Goal: Information Seeking & Learning: Check status

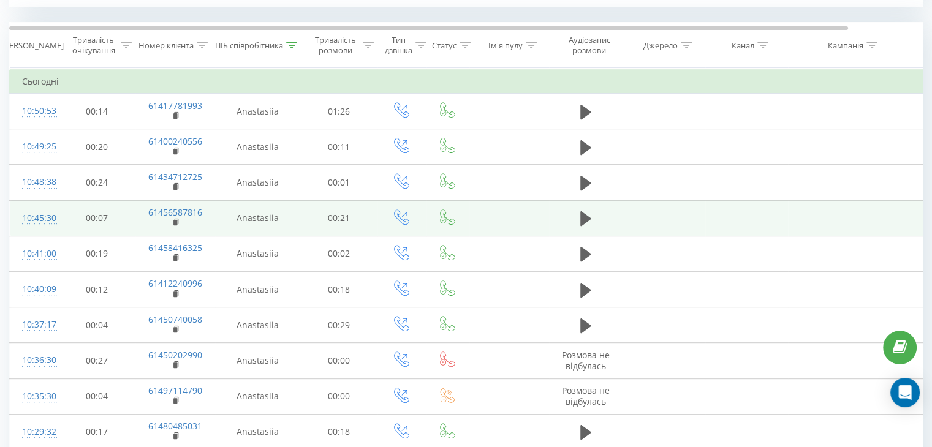
scroll to position [551, 0]
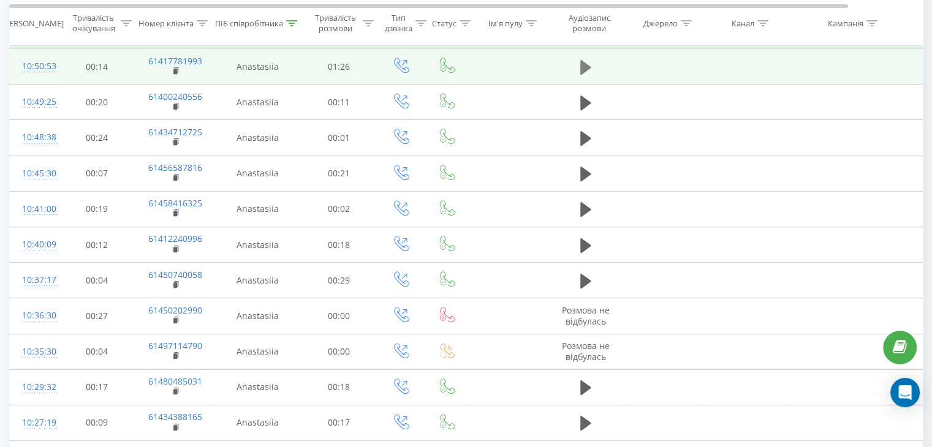
click at [580, 69] on icon at bounding box center [585, 66] width 11 height 15
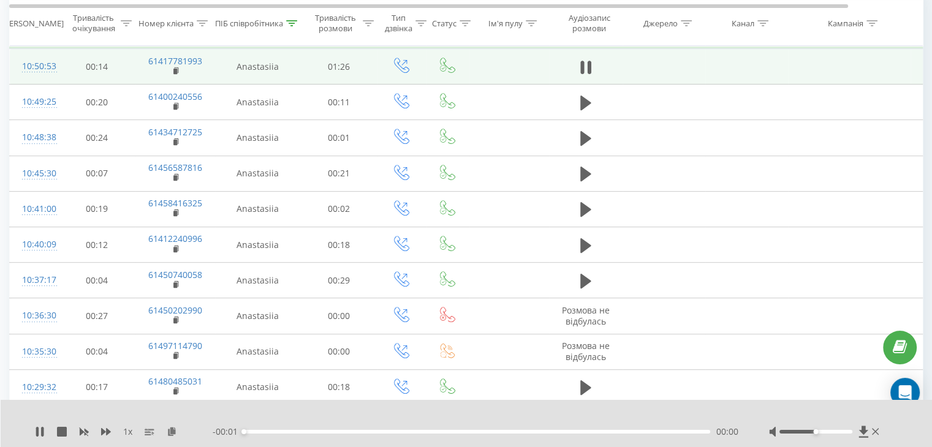
click at [647, 434] on div "- 00:01 00:00 00:00" at bounding box center [475, 432] width 525 height 12
click at [649, 430] on div "00:00" at bounding box center [477, 432] width 466 height 4
click at [650, 430] on div "00:00" at bounding box center [477, 432] width 466 height 4
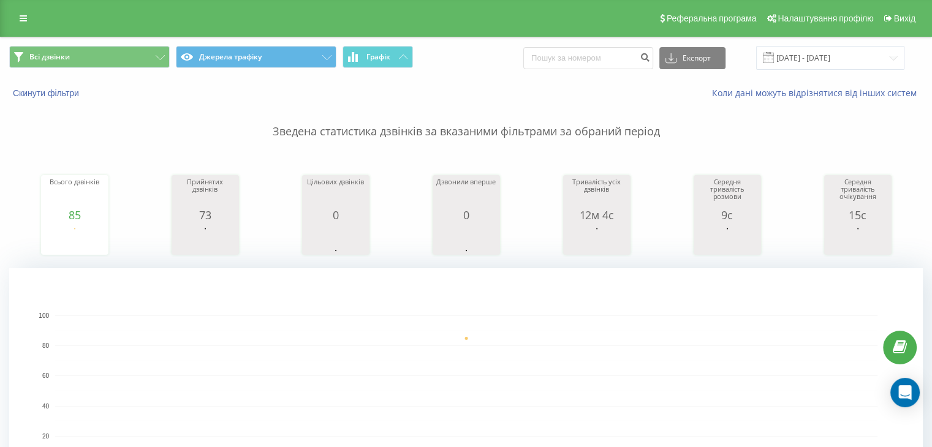
click at [468, 15] on div "Реферальна програма Налаштування профілю Вихід" at bounding box center [466, 18] width 932 height 37
click at [537, 28] on div "Реферальна програма Налаштування профілю Вихід" at bounding box center [466, 18] width 932 height 37
